Goal: Transaction & Acquisition: Register for event/course

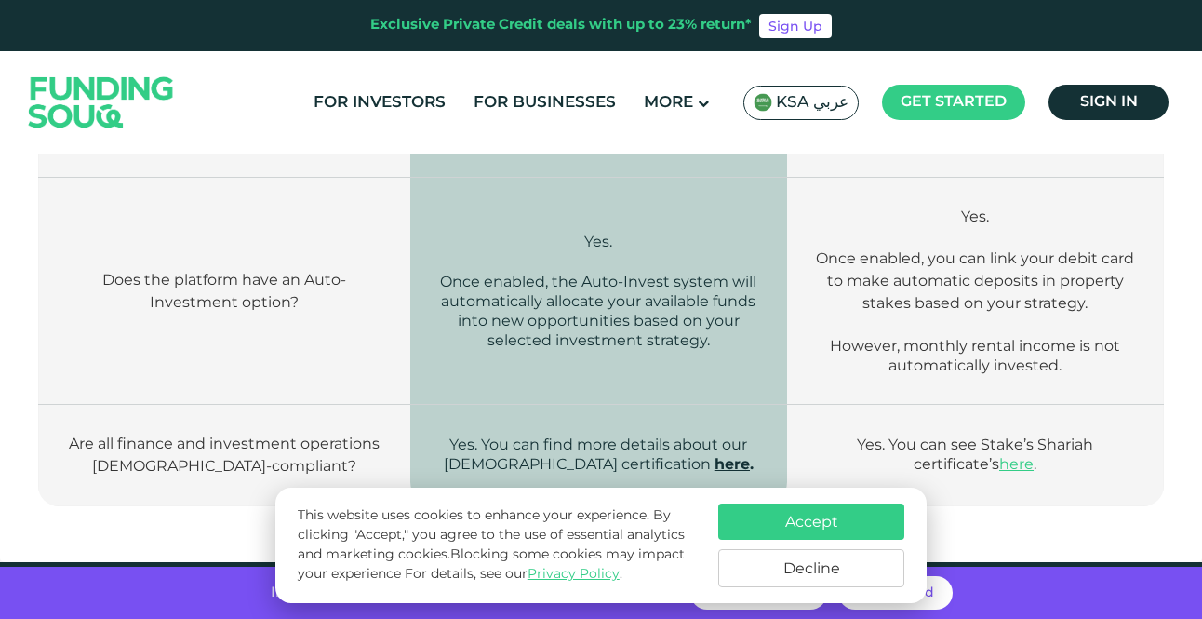
scroll to position [2940, 0]
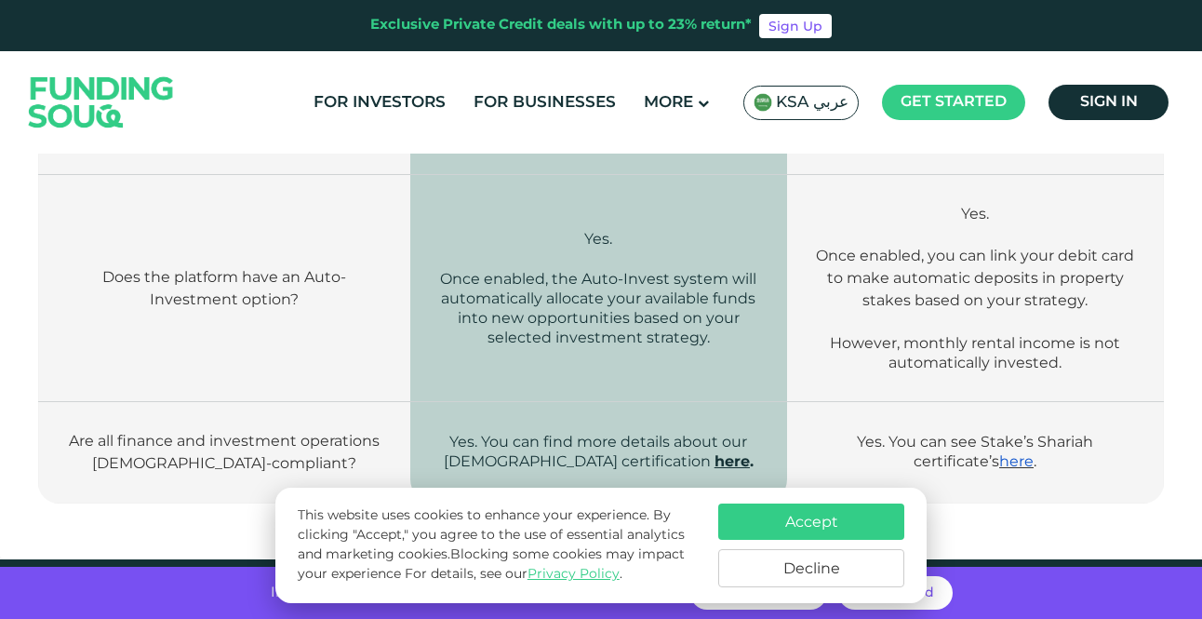
click at [1010, 452] on link "here" at bounding box center [1016, 461] width 34 height 18
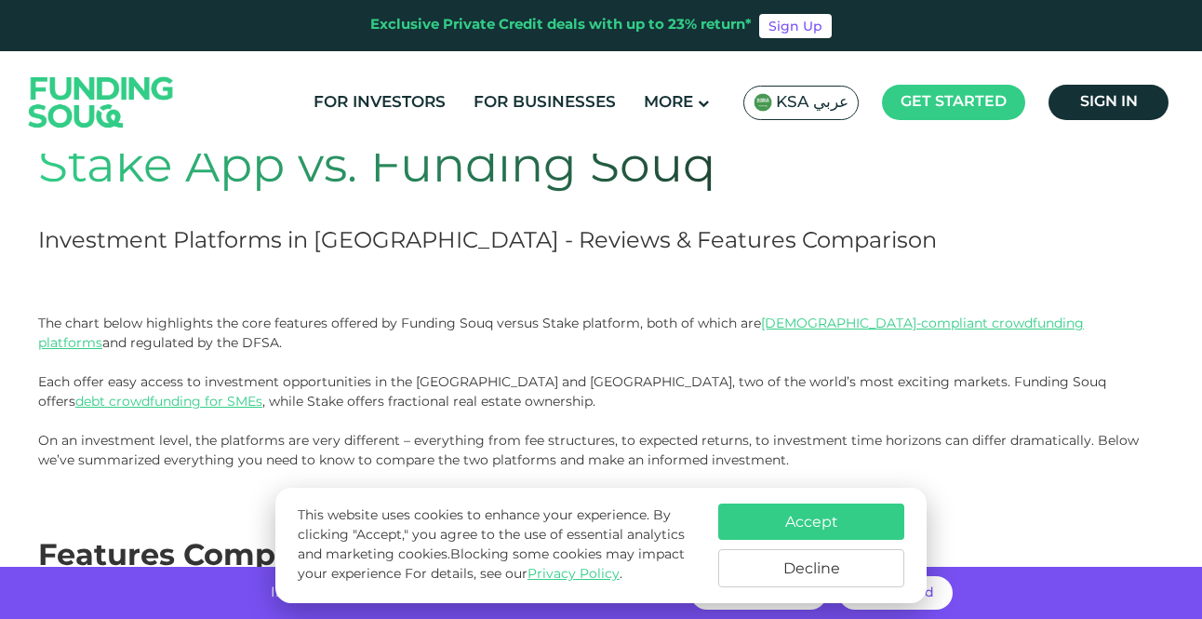
scroll to position [0, 0]
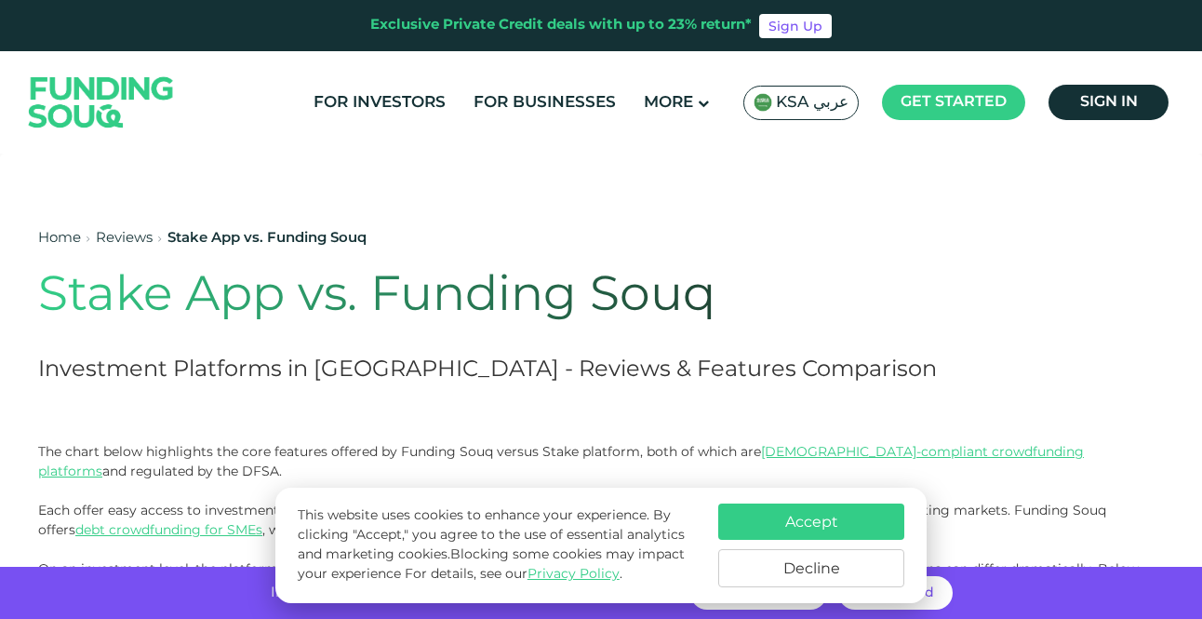
click at [106, 92] on img at bounding box center [101, 102] width 182 height 94
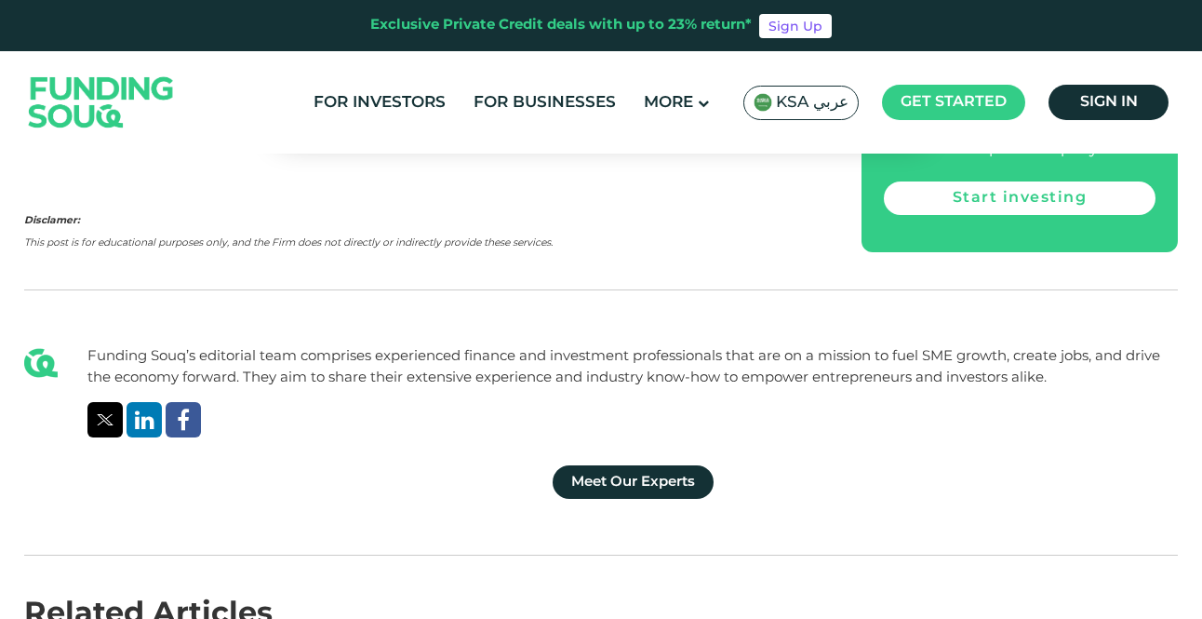
scroll to position [2568, 0]
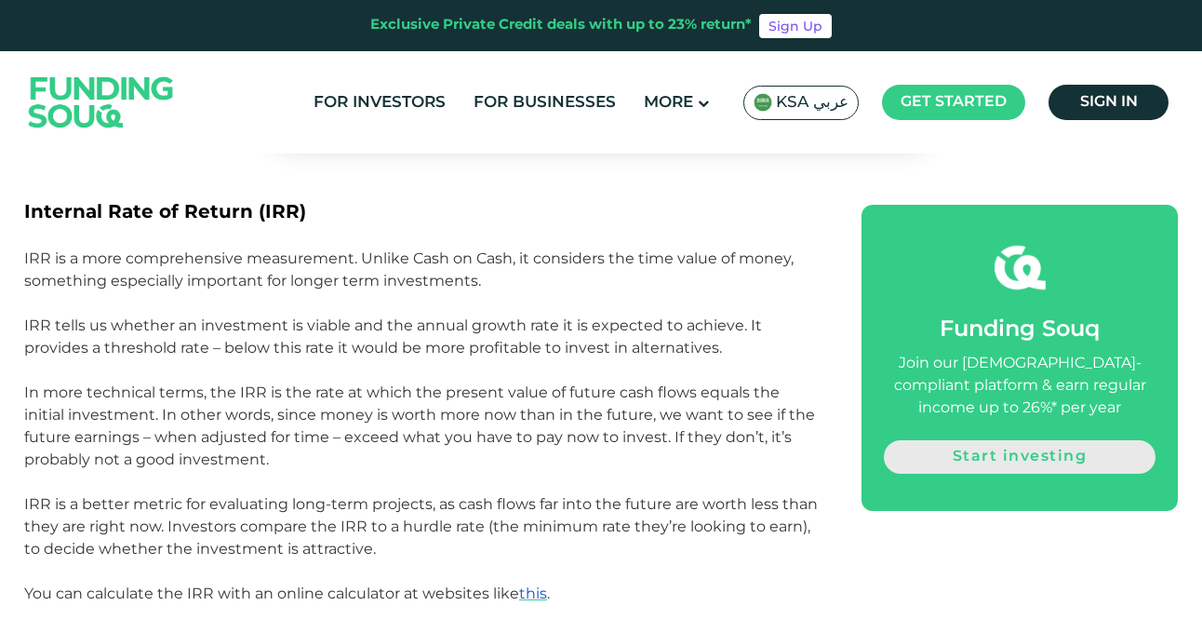
click at [1113, 461] on link "Start investing" at bounding box center [1020, 456] width 272 height 33
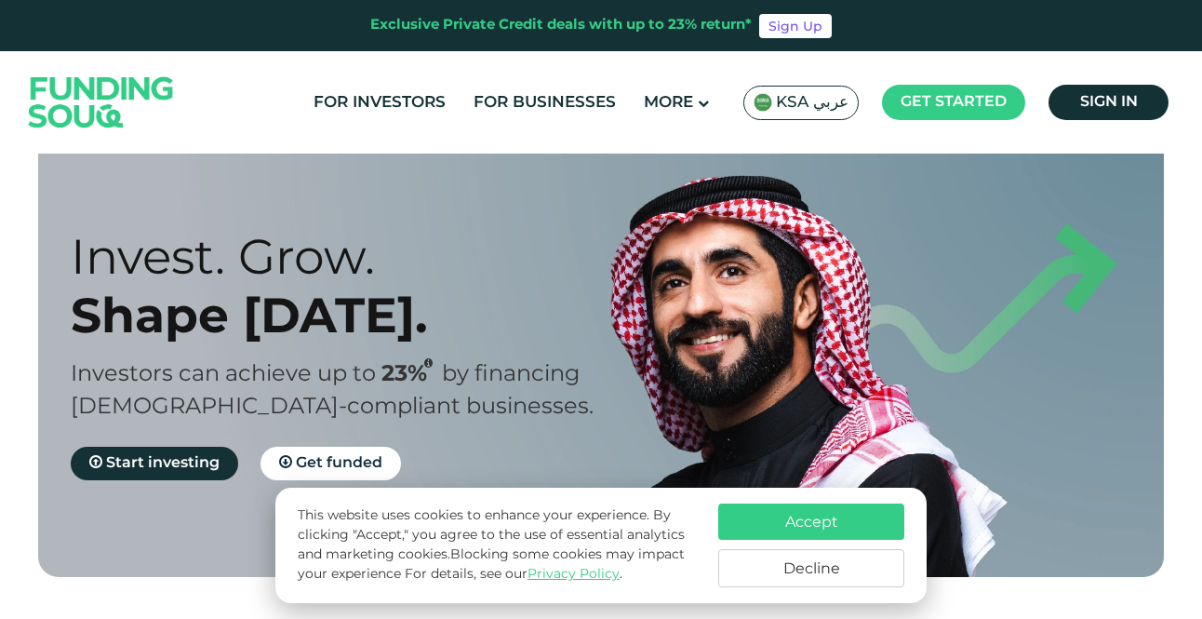
scroll to position [74, 0]
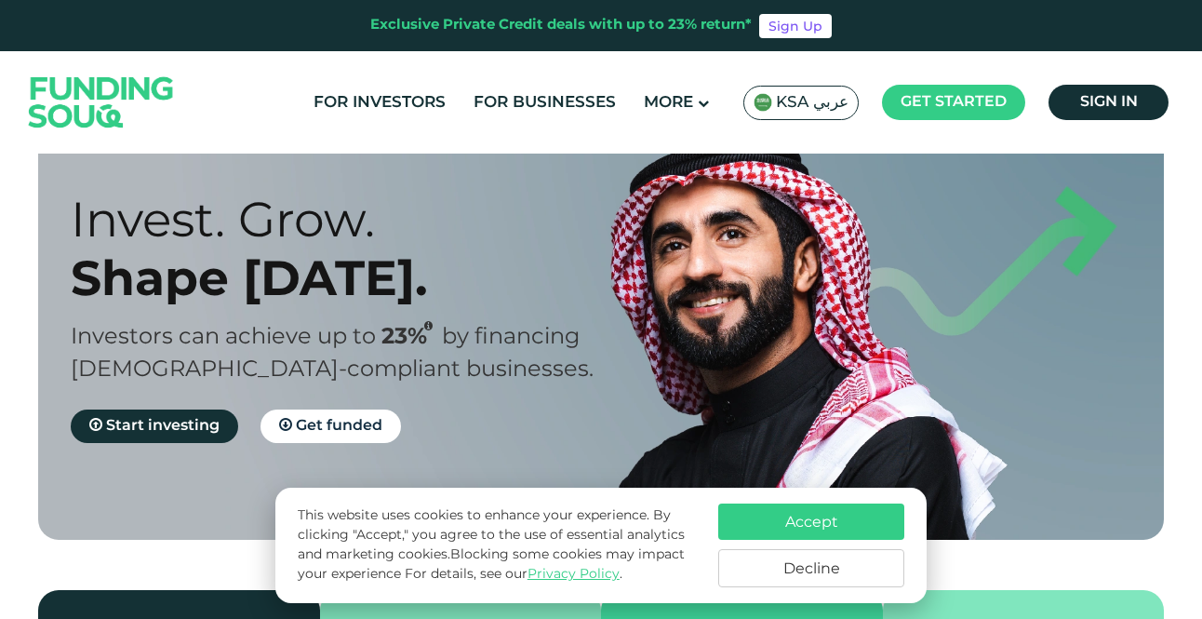
click at [862, 581] on button "Decline" at bounding box center [811, 568] width 186 height 38
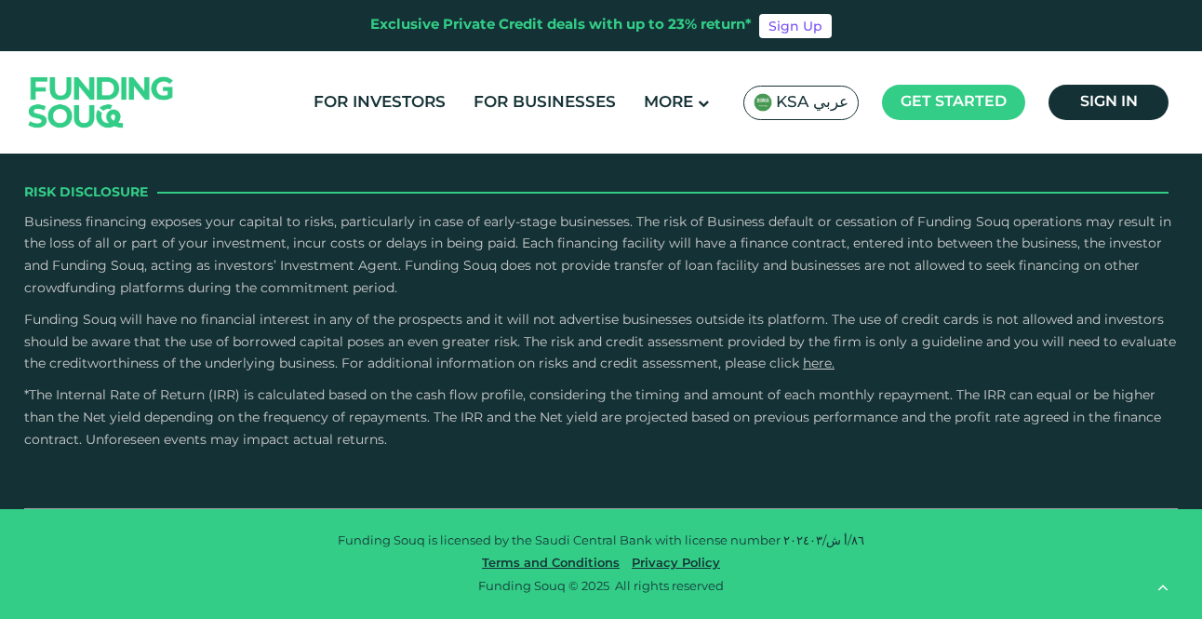
scroll to position [2716, 0]
type tc-range-slider "4"
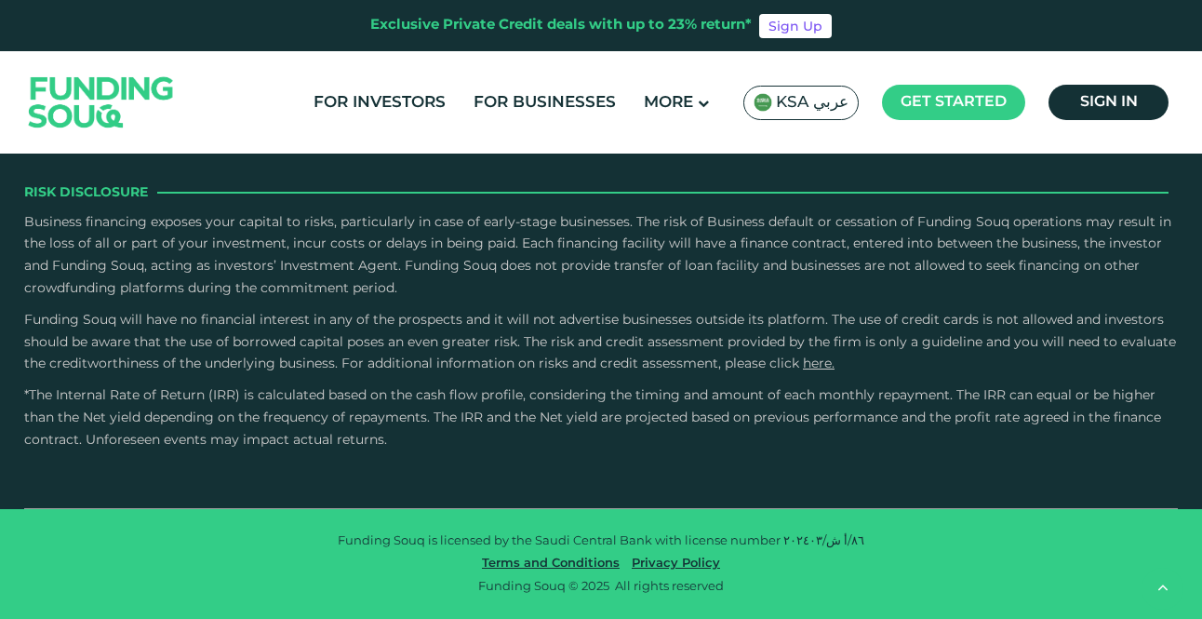
click at [757, 29] on button "What measures are in place to ensure security around my data and the integrity …" at bounding box center [601, 1] width 1126 height 55
radio input "true"
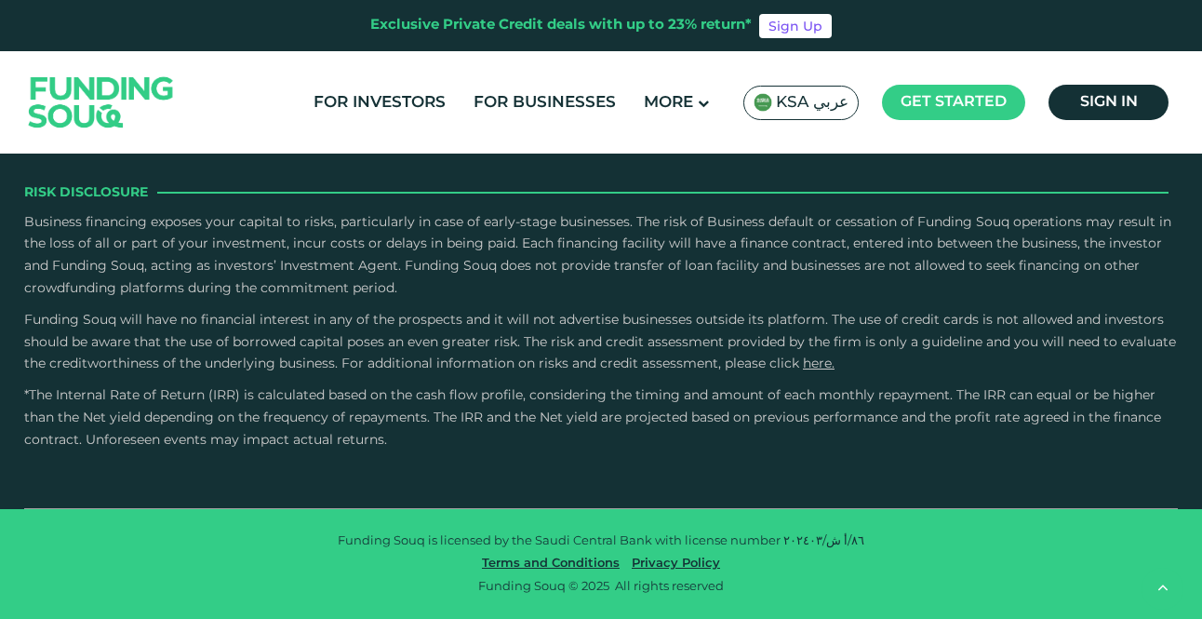
radio input "true"
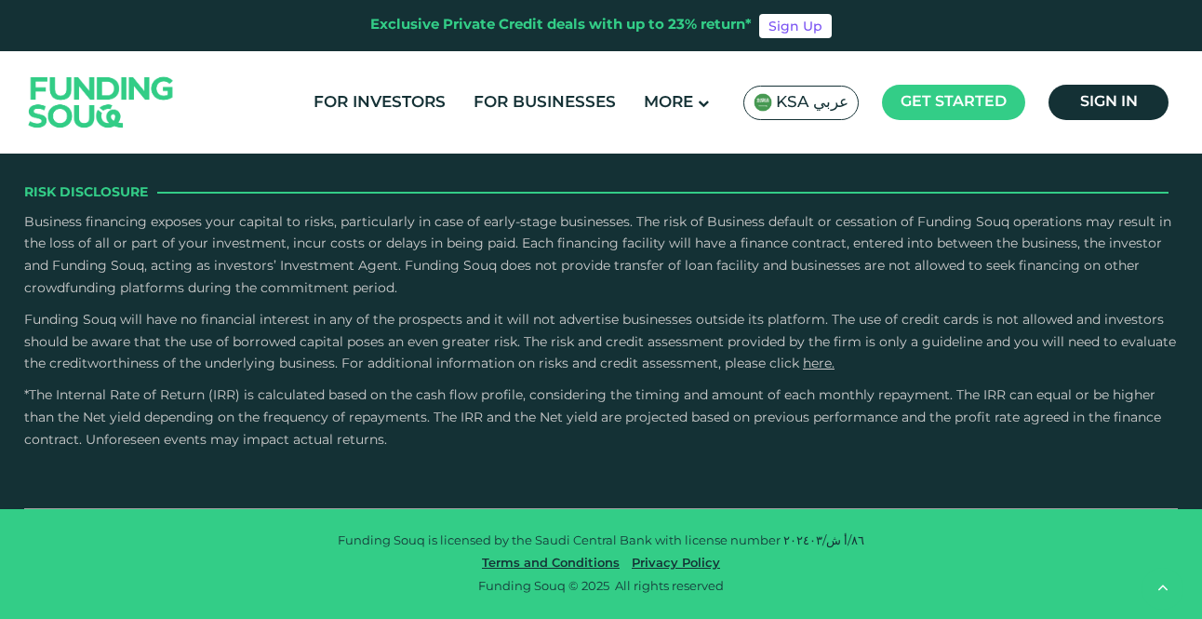
radio input "true"
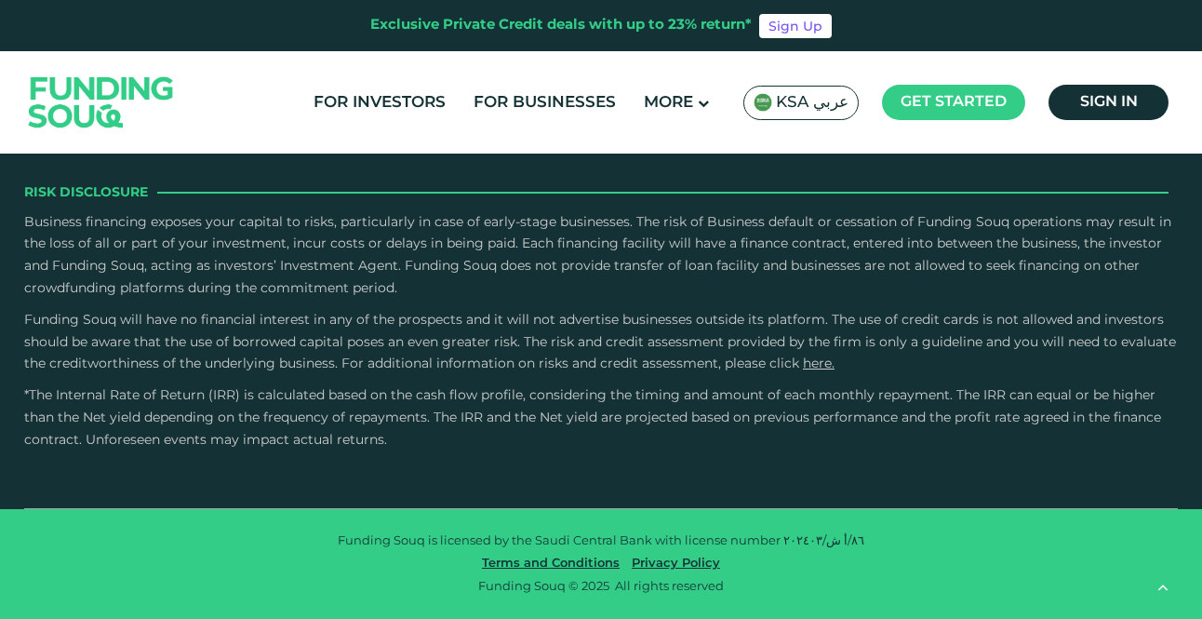
type tc-range-slider "10000"
drag, startPoint x: 112, startPoint y: 332, endPoint x: 85, endPoint y: 338, distance: 27.5
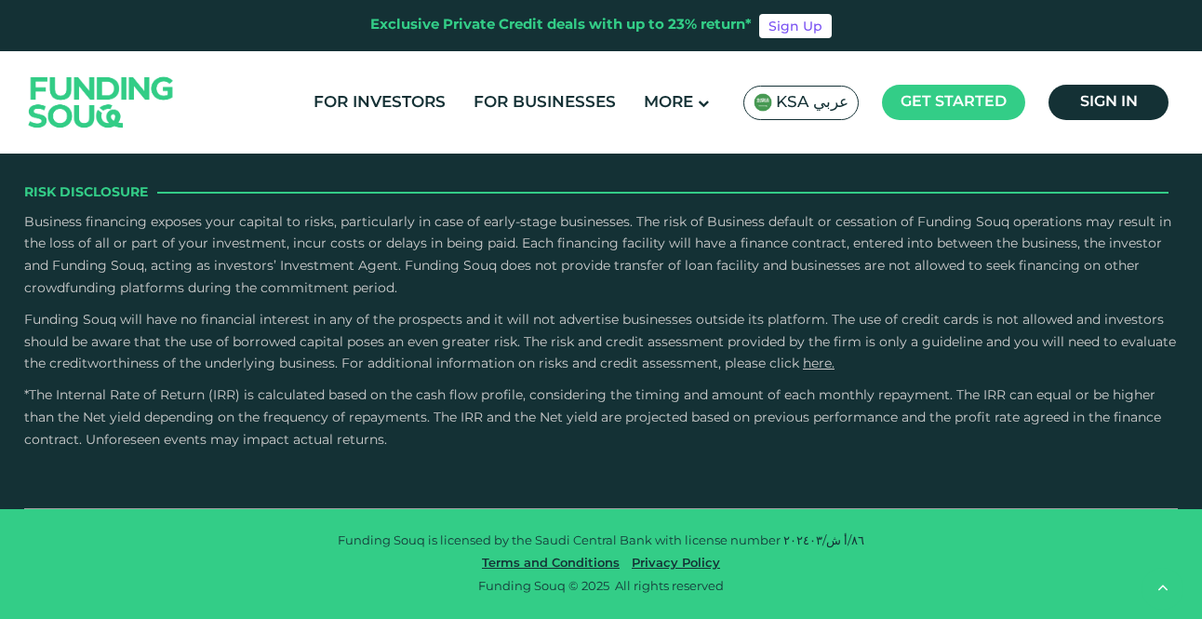
radio input "true"
